Goal: Transaction & Acquisition: Purchase product/service

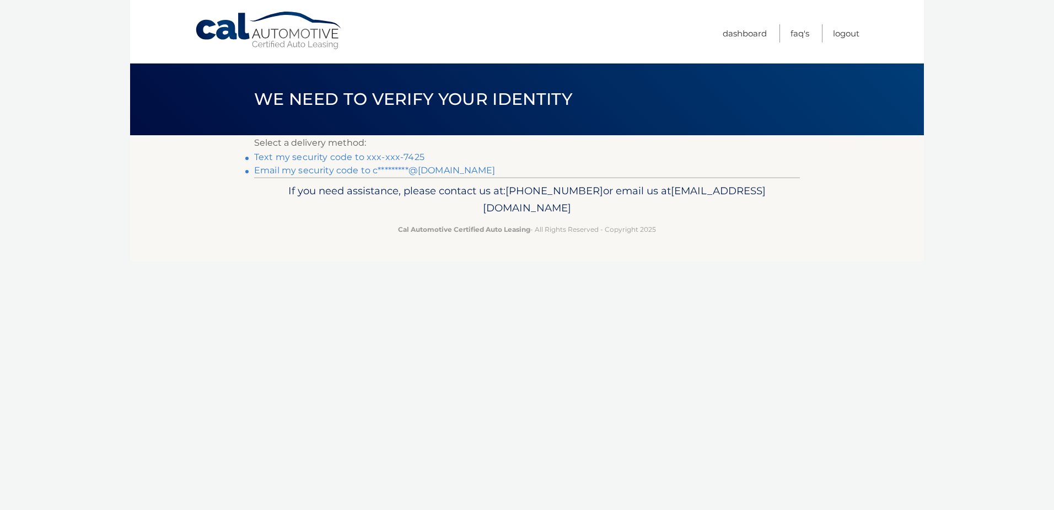
click at [400, 157] on link "Text my security code to xxx-xxx-7425" at bounding box center [339, 157] width 170 height 10
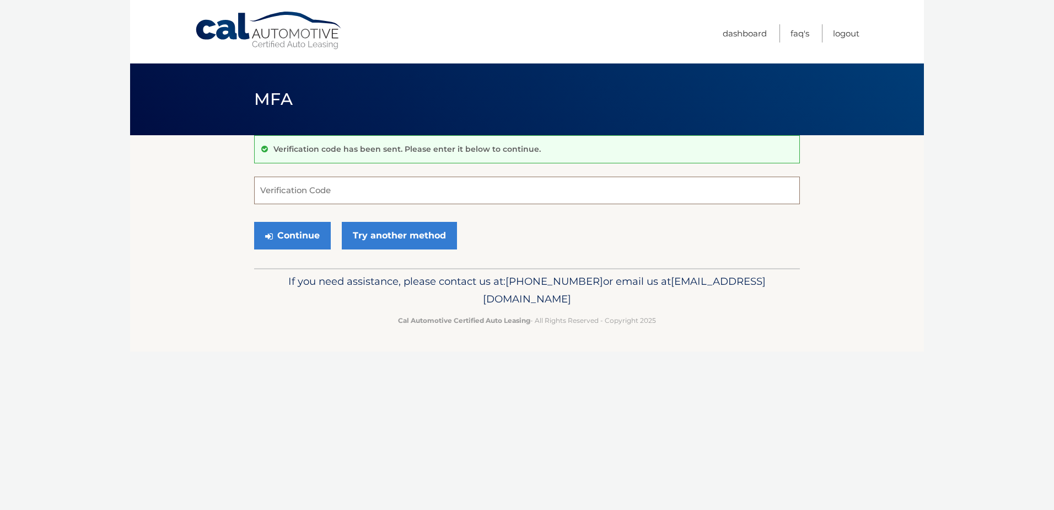
click at [340, 195] on input "Verification Code" at bounding box center [527, 190] width 546 height 28
type input "863620"
click at [293, 233] on button "Continue" at bounding box center [292, 236] width 77 height 28
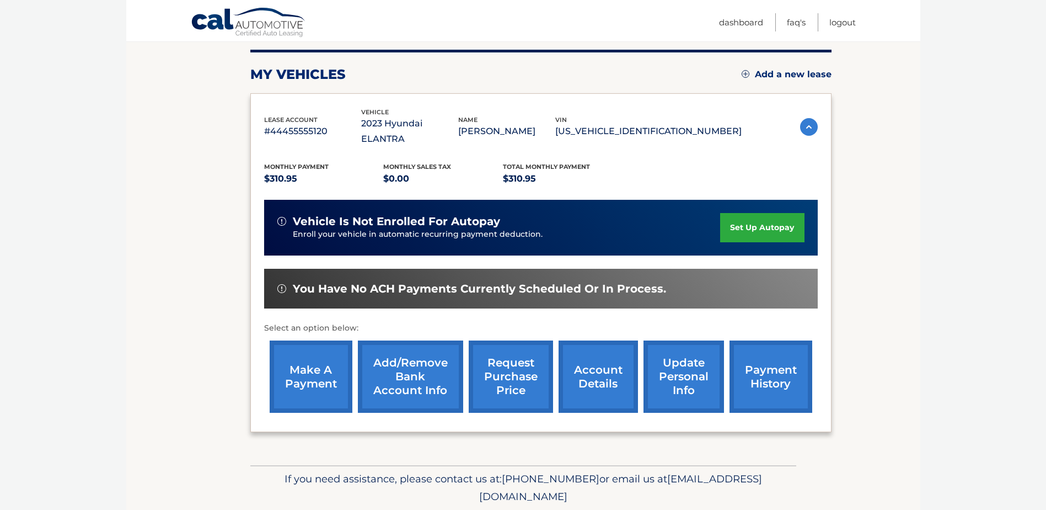
scroll to position [159, 0]
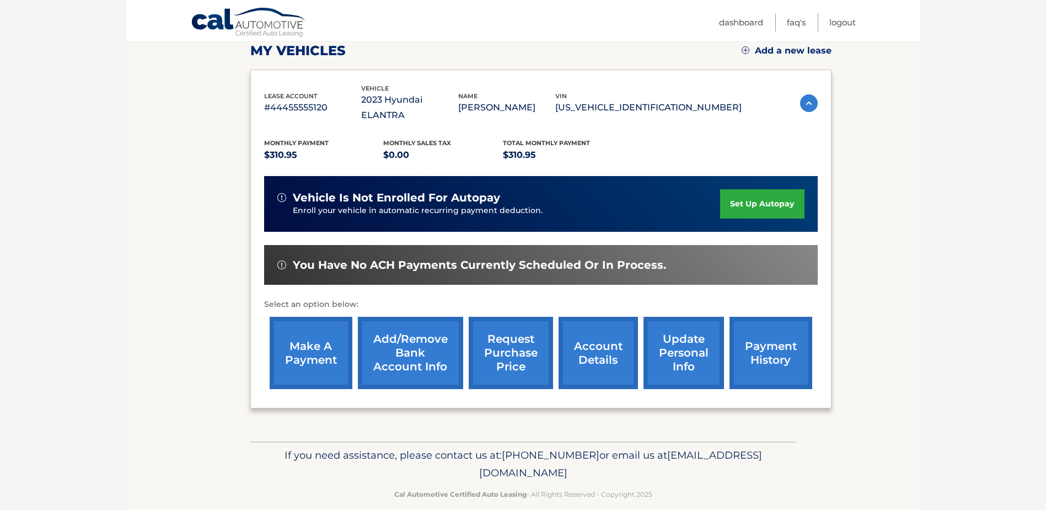
click at [781, 327] on link "payment history" at bounding box center [771, 353] width 83 height 72
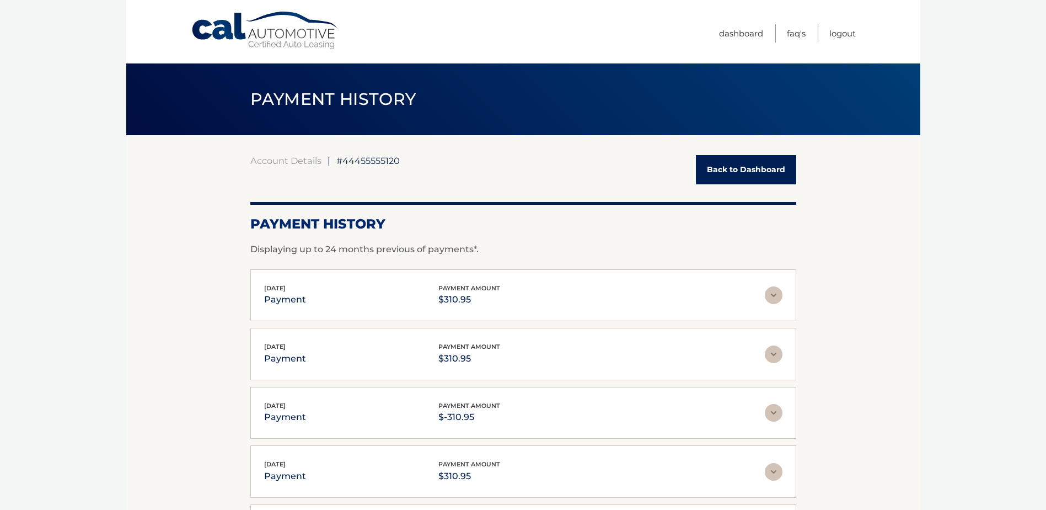
click at [743, 170] on link "Back to Dashboard" at bounding box center [746, 169] width 100 height 29
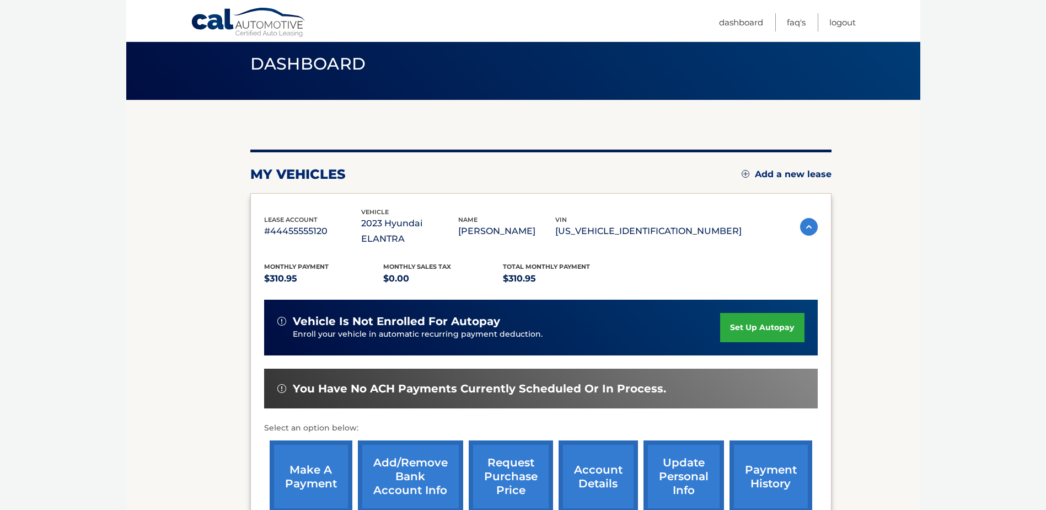
scroll to position [55, 0]
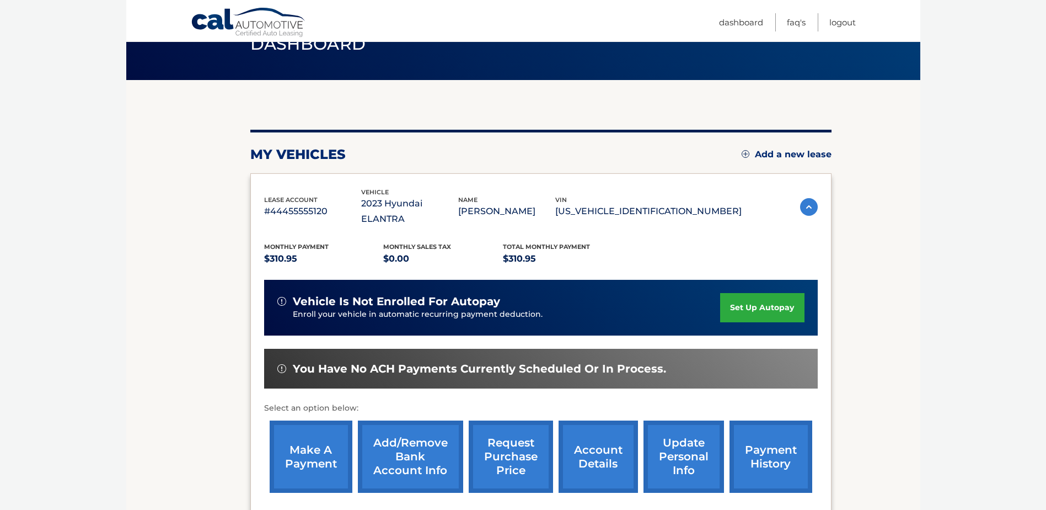
click at [606, 443] on link "account details" at bounding box center [598, 456] width 79 height 72
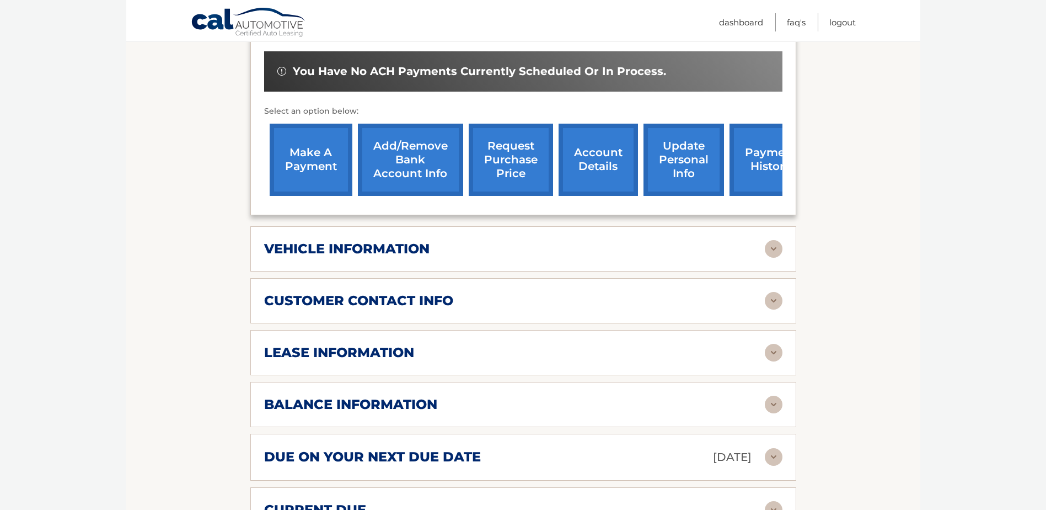
scroll to position [386, 0]
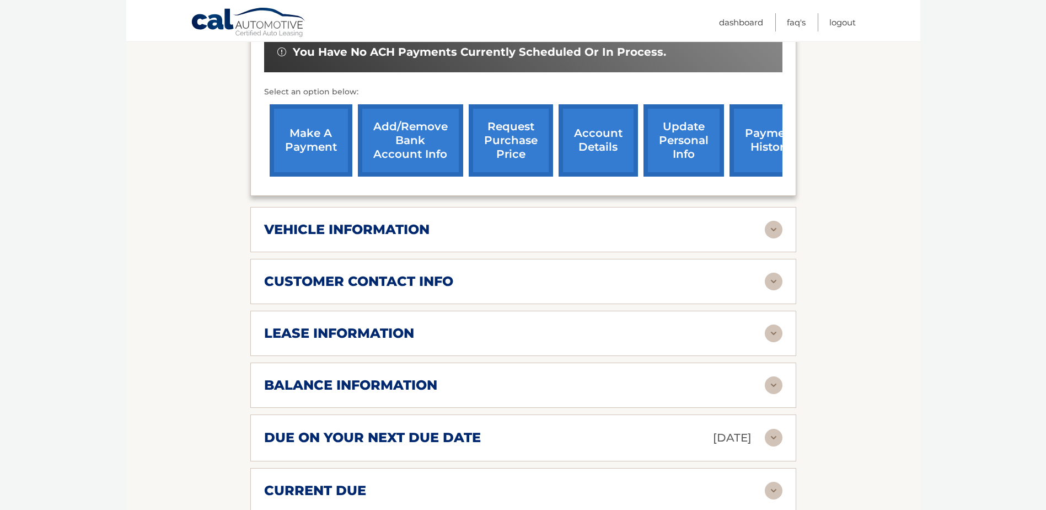
click at [776, 324] on img at bounding box center [774, 333] width 18 height 18
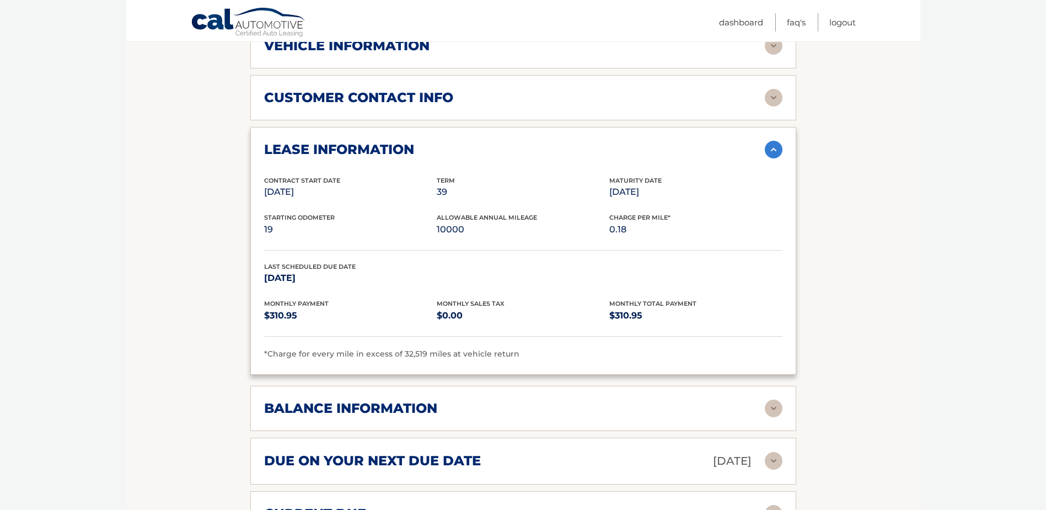
scroll to position [607, 0]
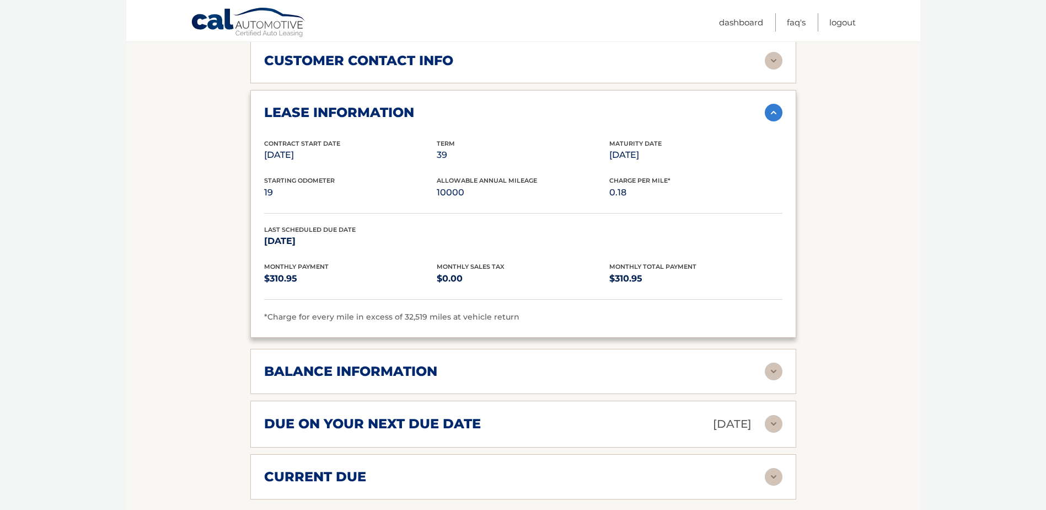
click at [778, 362] on img at bounding box center [774, 371] width 18 height 18
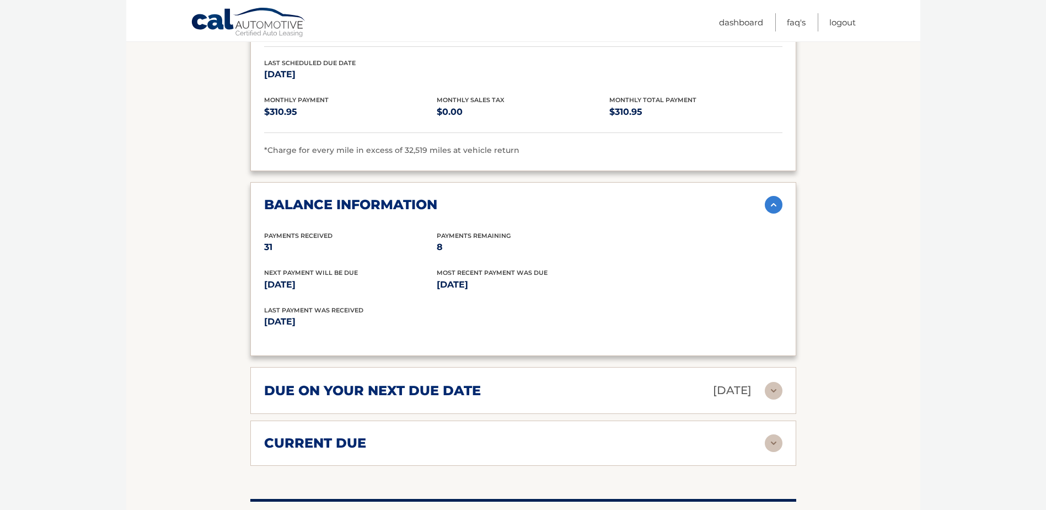
scroll to position [827, 0]
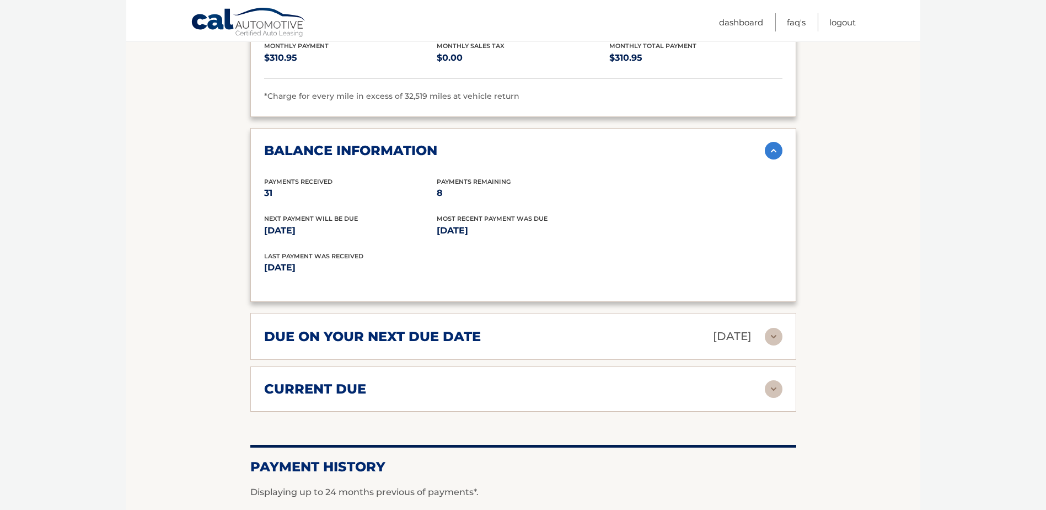
click at [766, 328] on img at bounding box center [774, 337] width 18 height 18
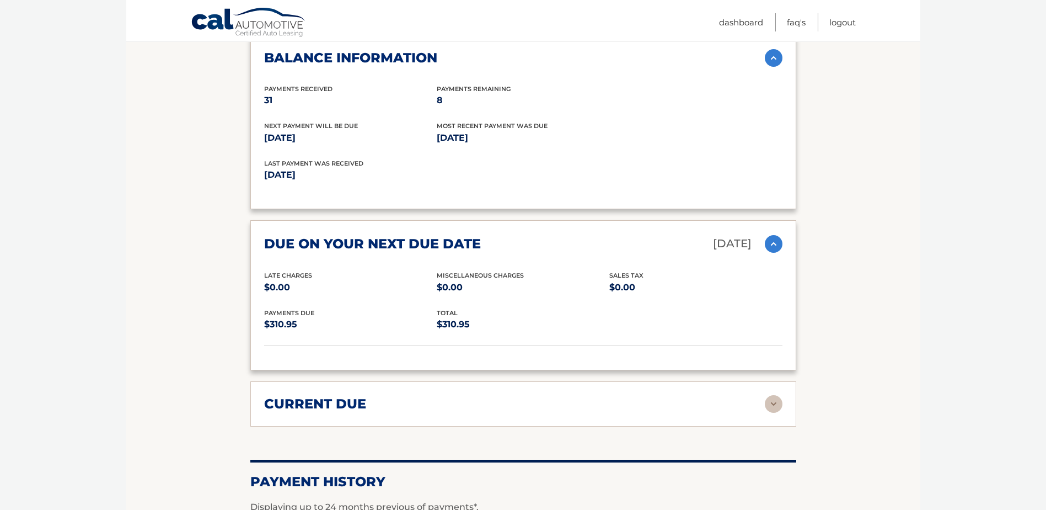
scroll to position [938, 0]
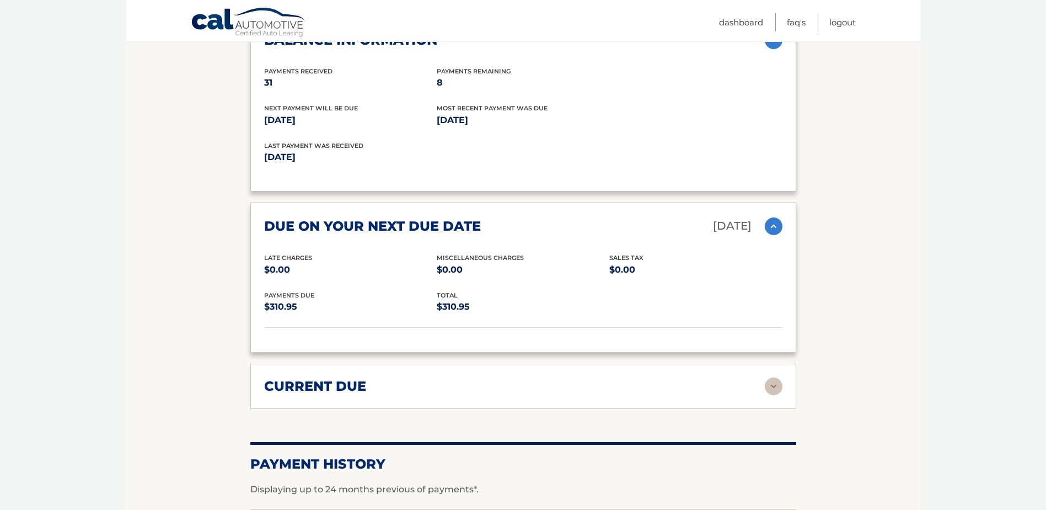
click at [778, 377] on img at bounding box center [774, 386] width 18 height 18
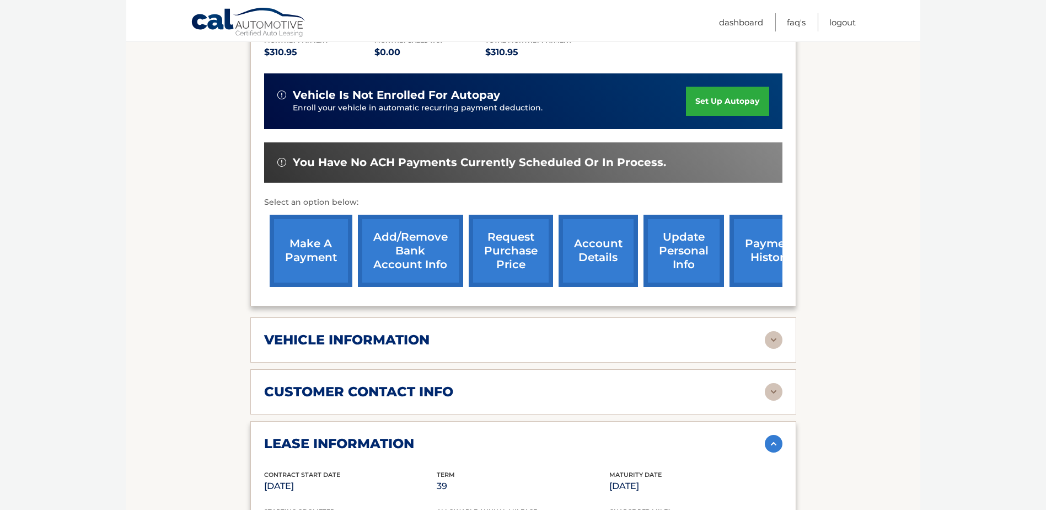
scroll to position [55, 0]
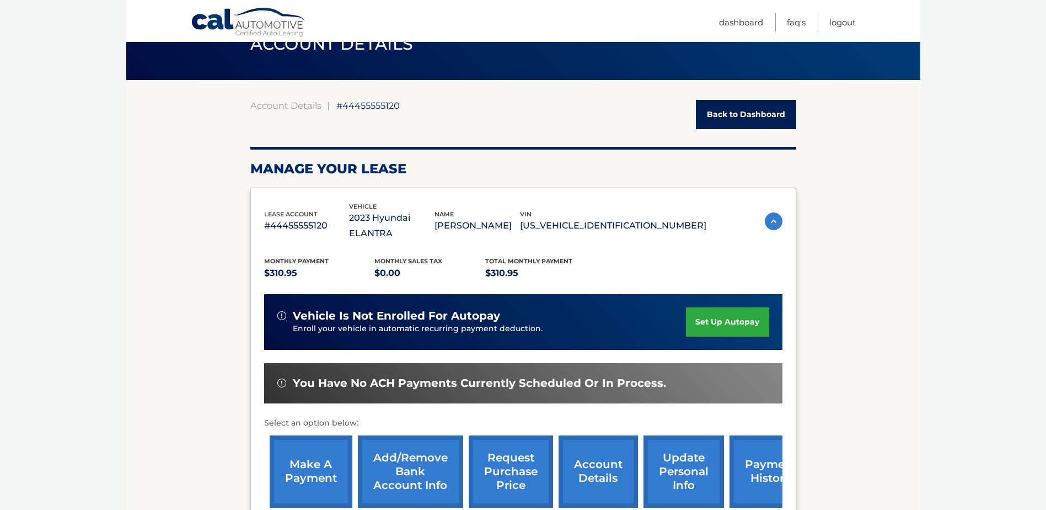
click at [754, 452] on link "payment history" at bounding box center [771, 471] width 83 height 72
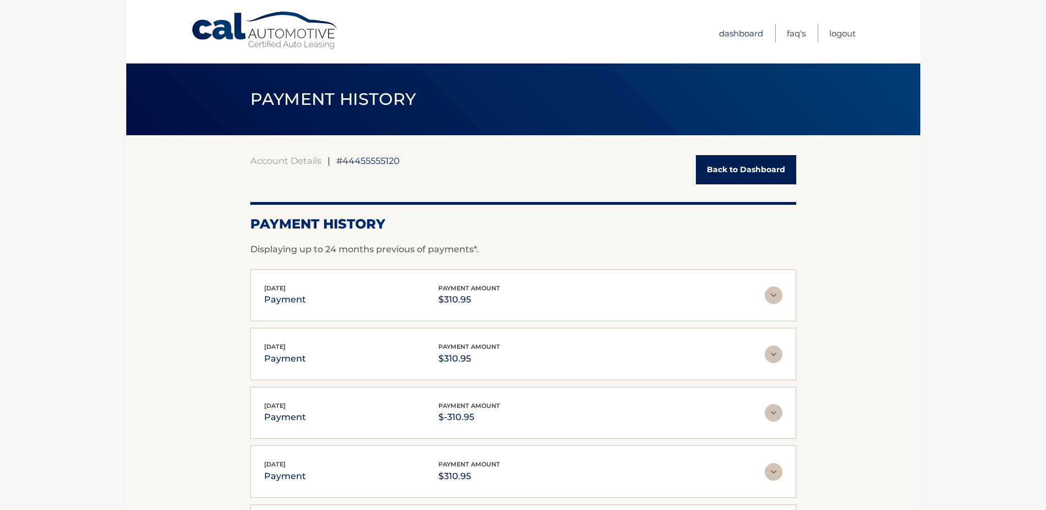
click at [742, 33] on link "Dashboard" at bounding box center [741, 33] width 44 height 18
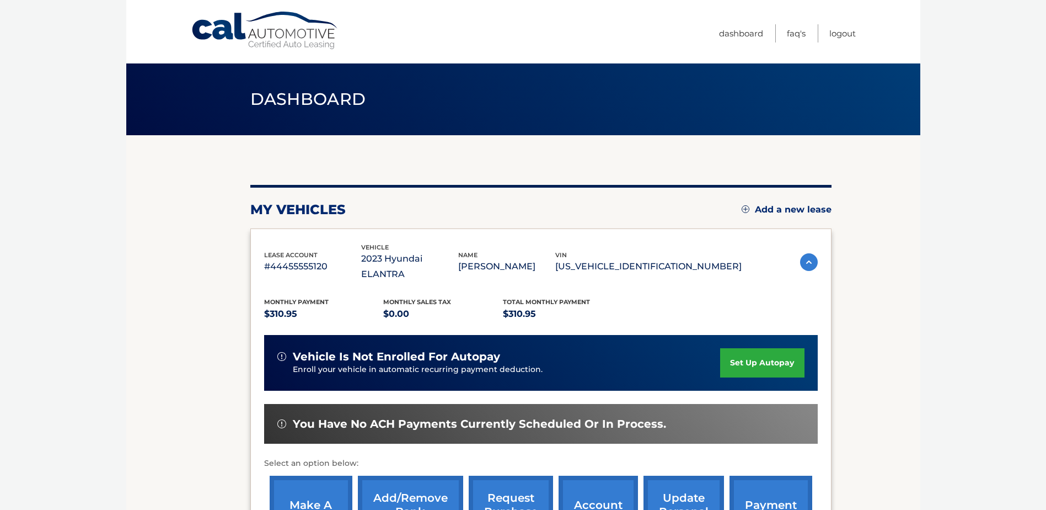
scroll to position [159, 0]
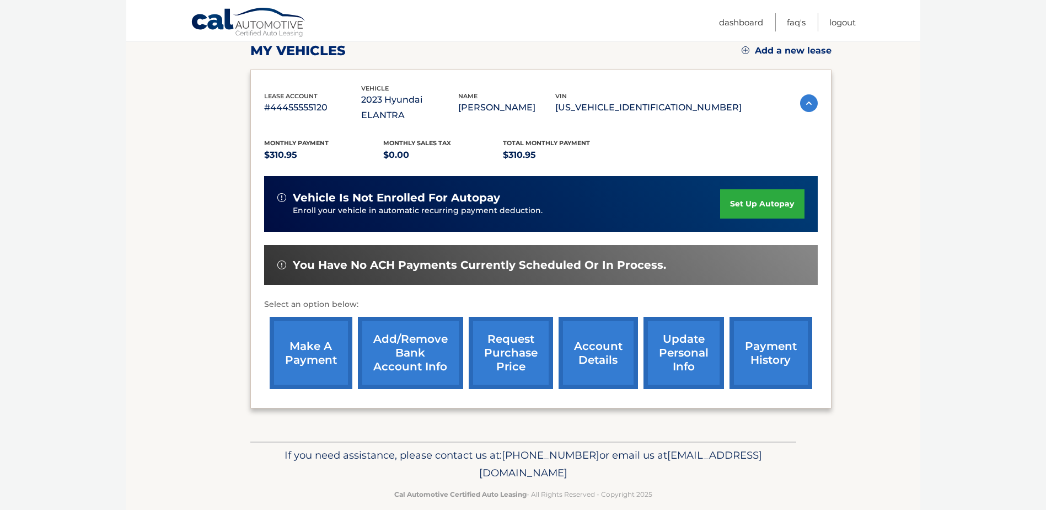
click at [302, 333] on link "make a payment" at bounding box center [311, 353] width 83 height 72
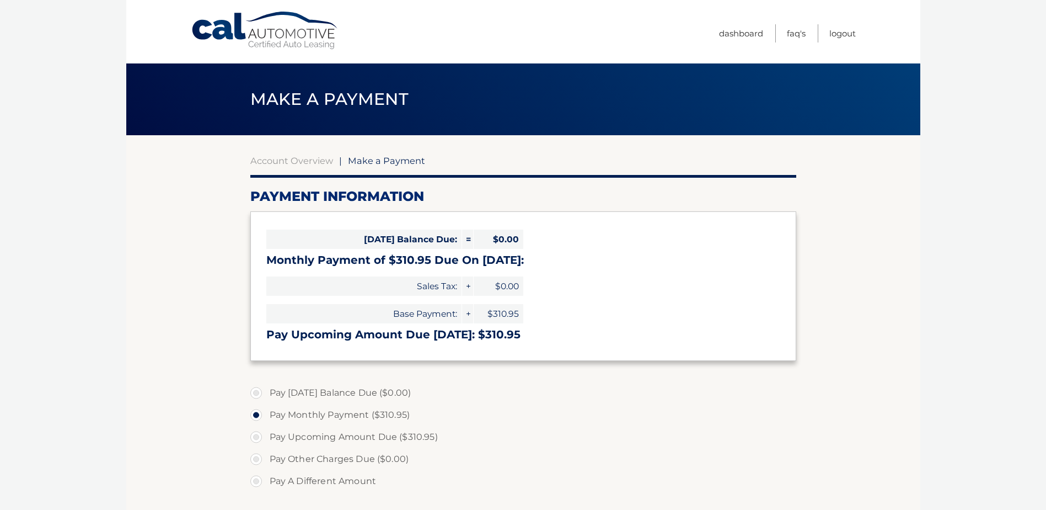
select select "NzY2MWFiZTQtNmE5ZS00NjhiLWE5YzEtMjVkOGY1ZTVkYjg1"
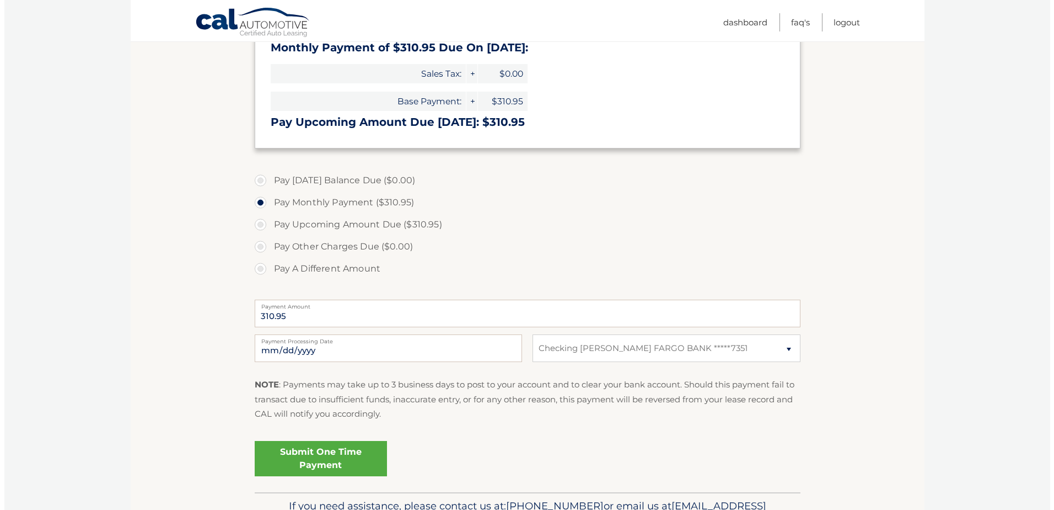
scroll to position [279, 0]
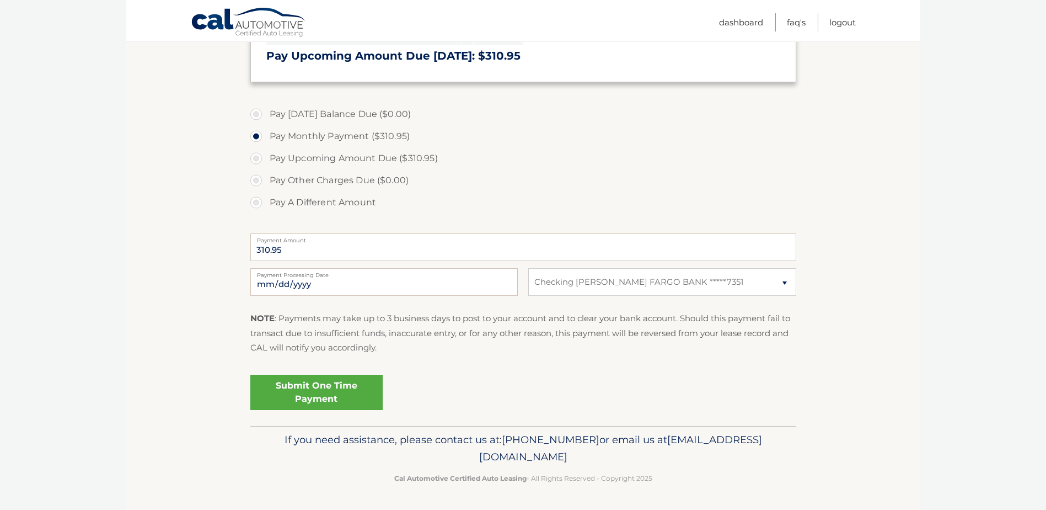
click at [330, 382] on link "Submit One Time Payment" at bounding box center [316, 391] width 132 height 35
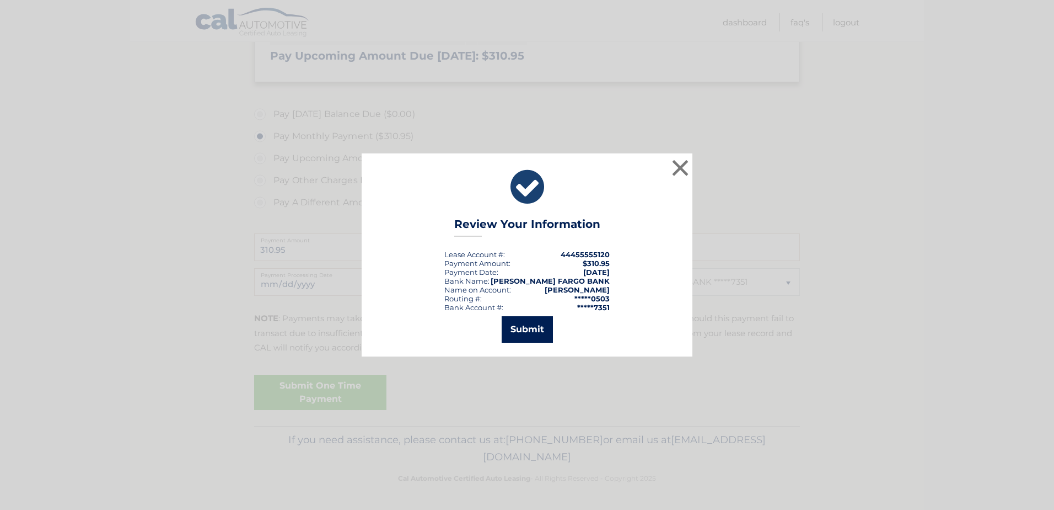
click at [520, 333] on button "Submit" at bounding box center [527, 329] width 51 height 26
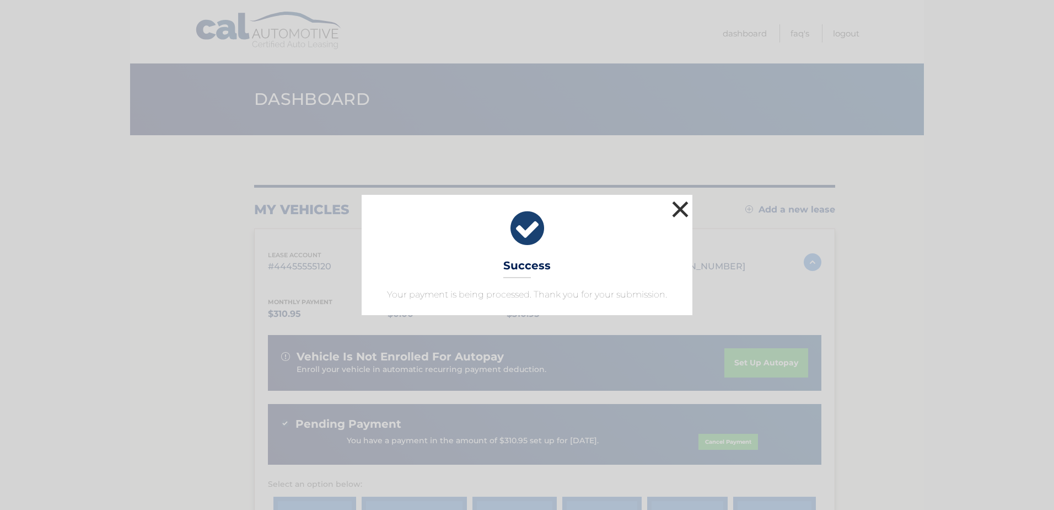
click at [679, 212] on button "×" at bounding box center [681, 209] width 22 height 22
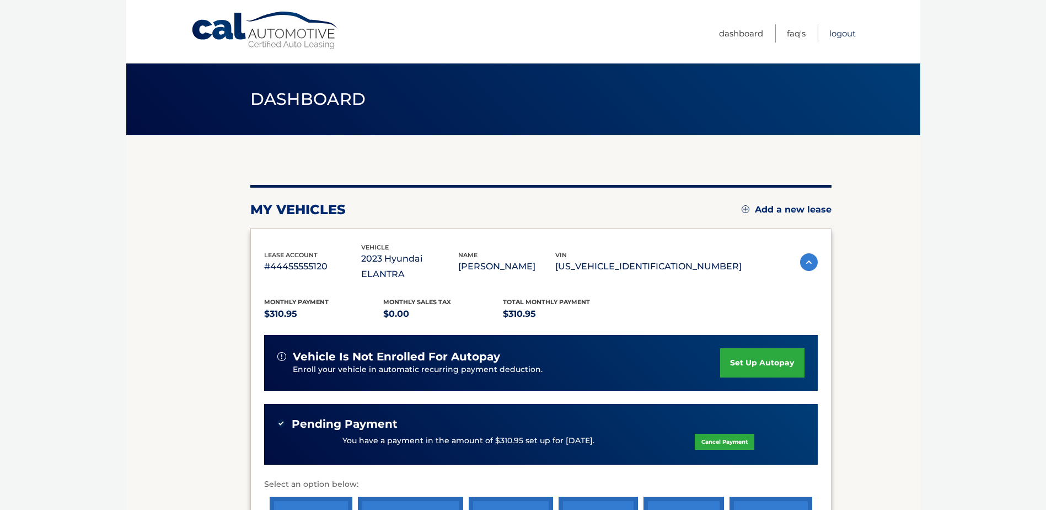
click at [837, 35] on link "Logout" at bounding box center [842, 33] width 26 height 18
